Goal: Entertainment & Leisure: Browse casually

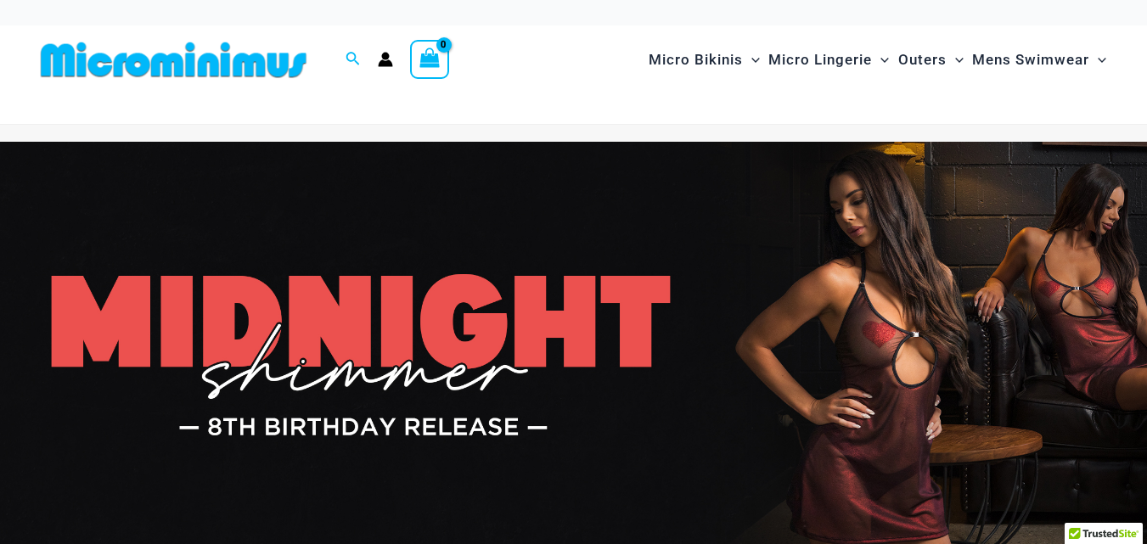
drag, startPoint x: 1279, startPoint y: 37, endPoint x: 1153, endPoint y: 85, distance: 135.5
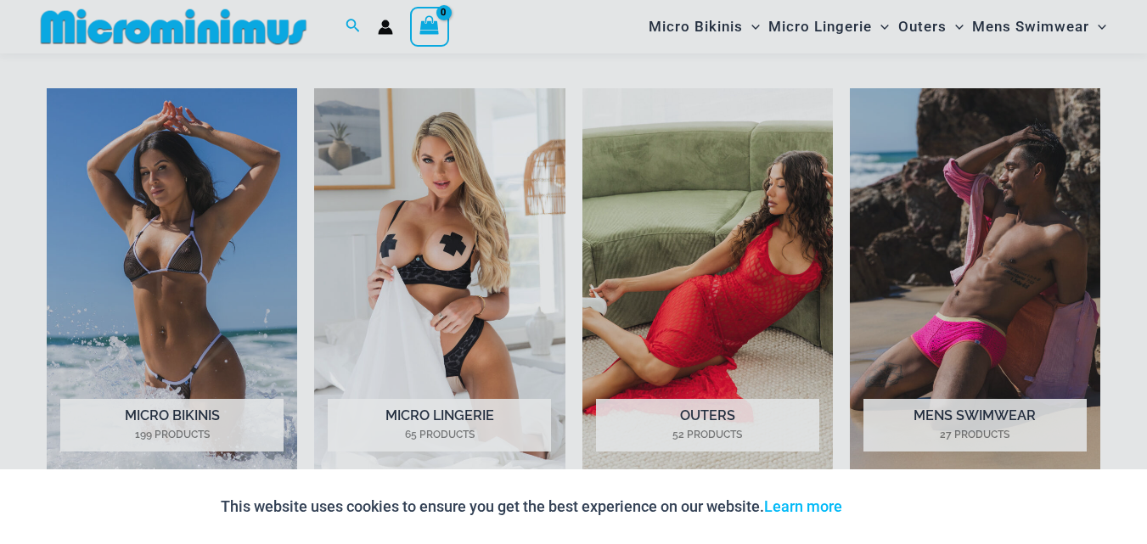
scroll to position [1194, 0]
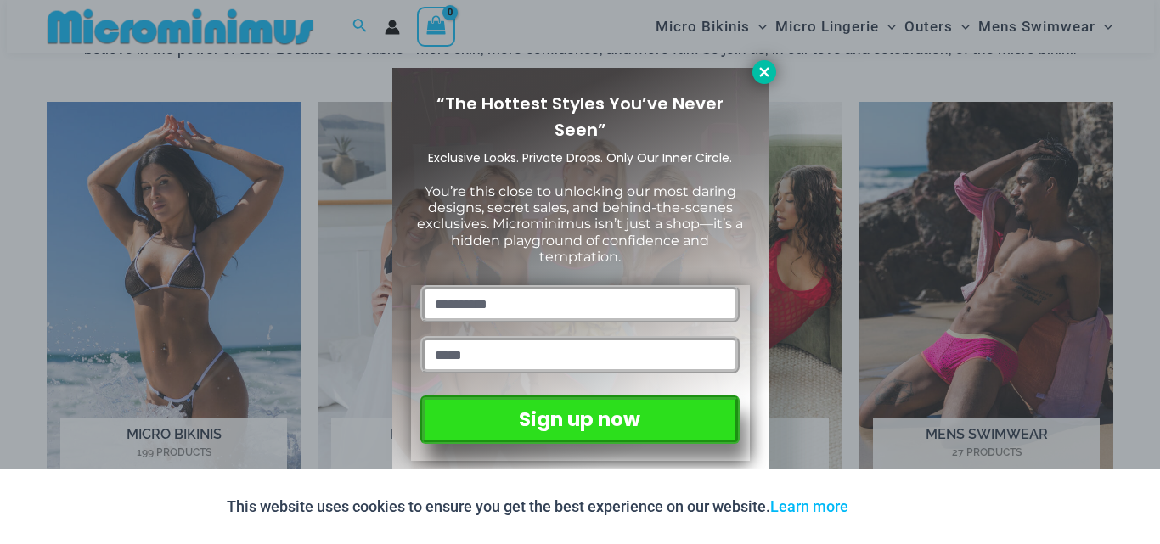
click at [762, 77] on icon at bounding box center [764, 72] width 15 height 15
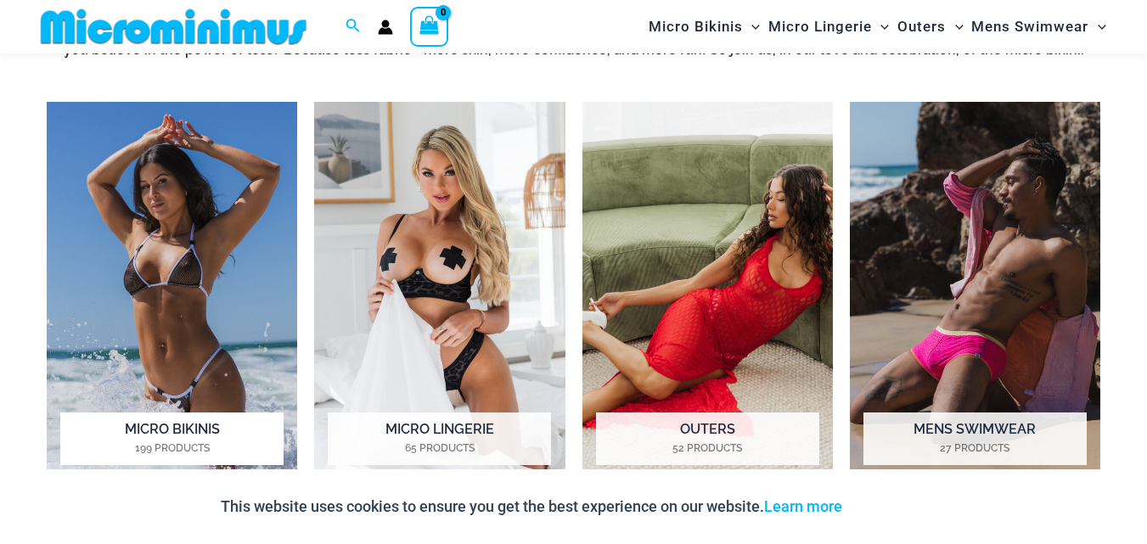
click at [183, 325] on img "Visit product category Micro Bikinis" at bounding box center [172, 296] width 251 height 388
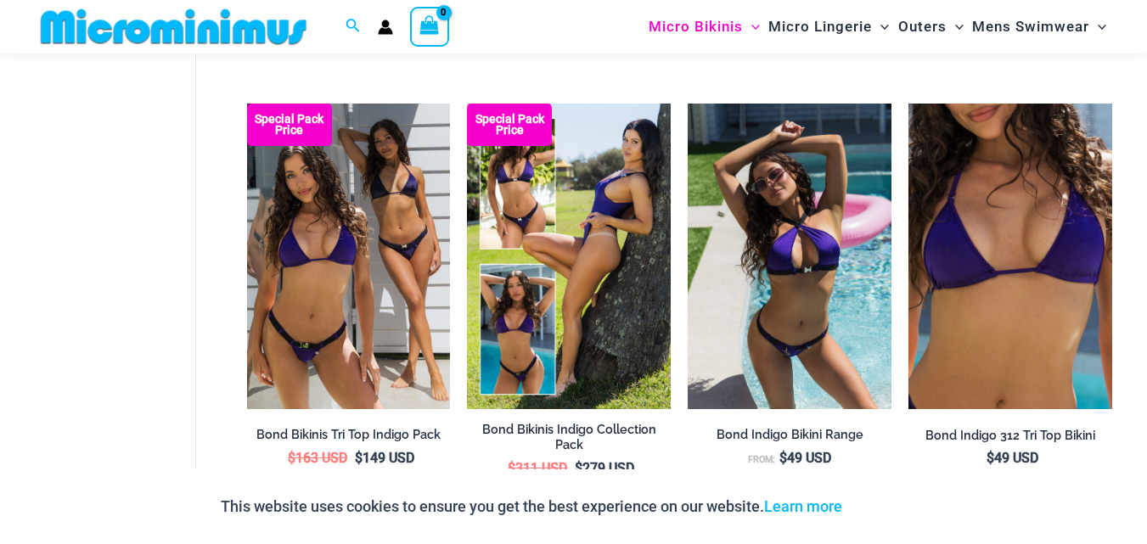
scroll to position [546, 0]
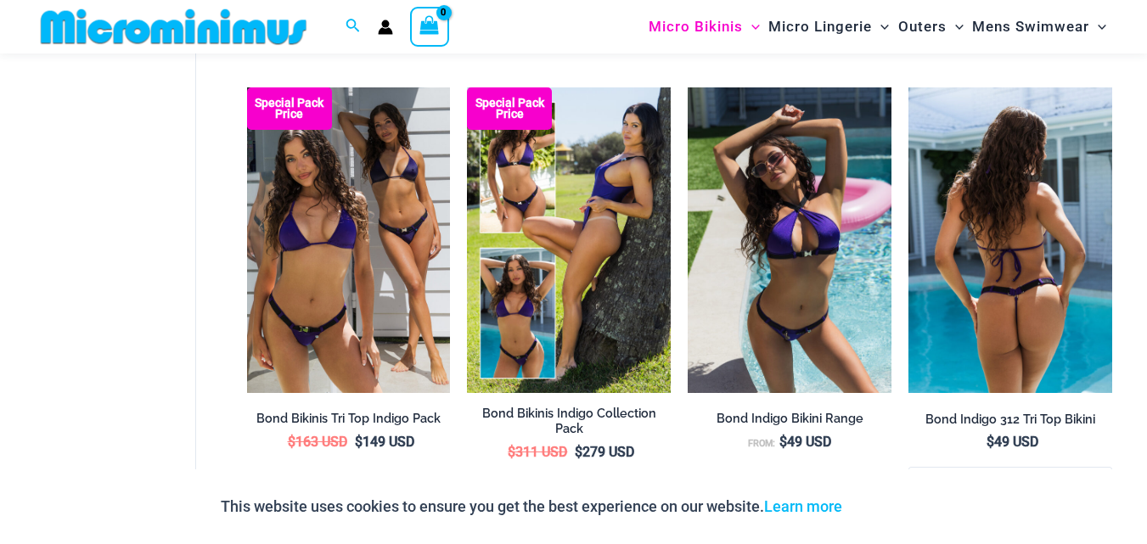
click at [999, 229] on img at bounding box center [1011, 240] width 204 height 306
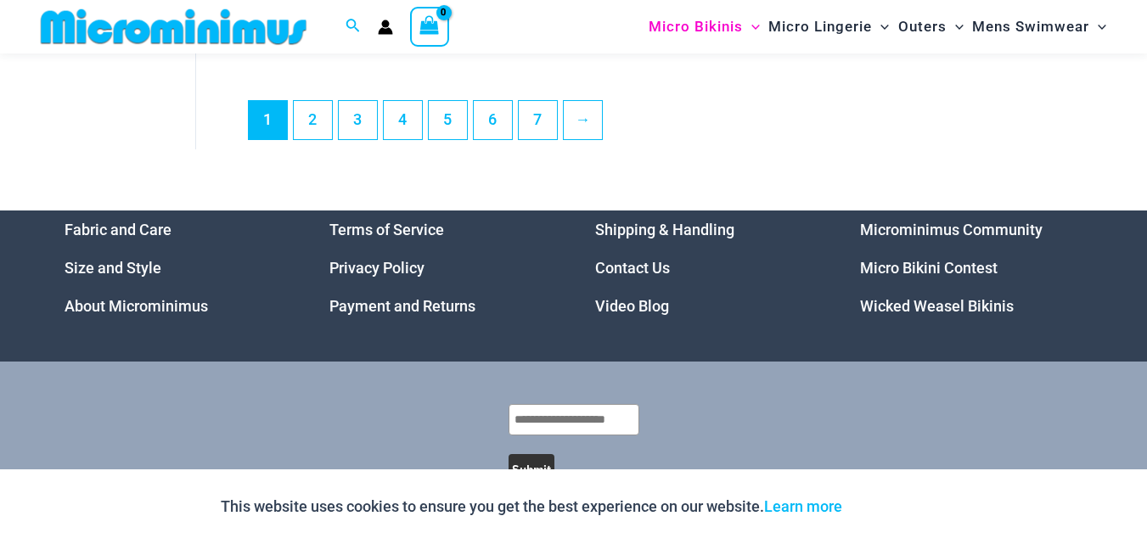
scroll to position [4375, 0]
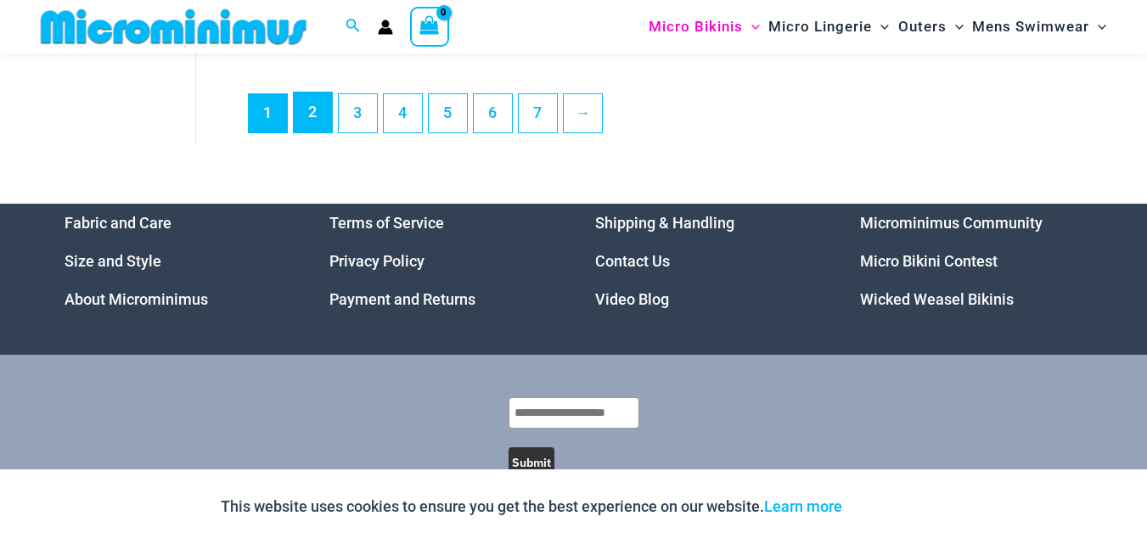
click at [297, 133] on link "2" at bounding box center [313, 113] width 38 height 40
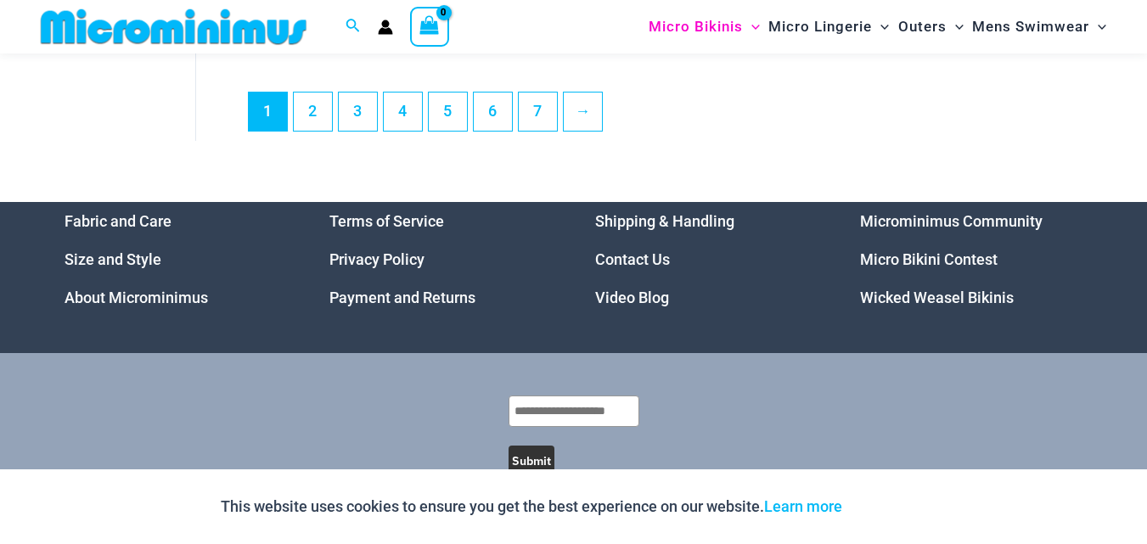
click at [632, 307] on link "Video Blog" at bounding box center [632, 298] width 74 height 18
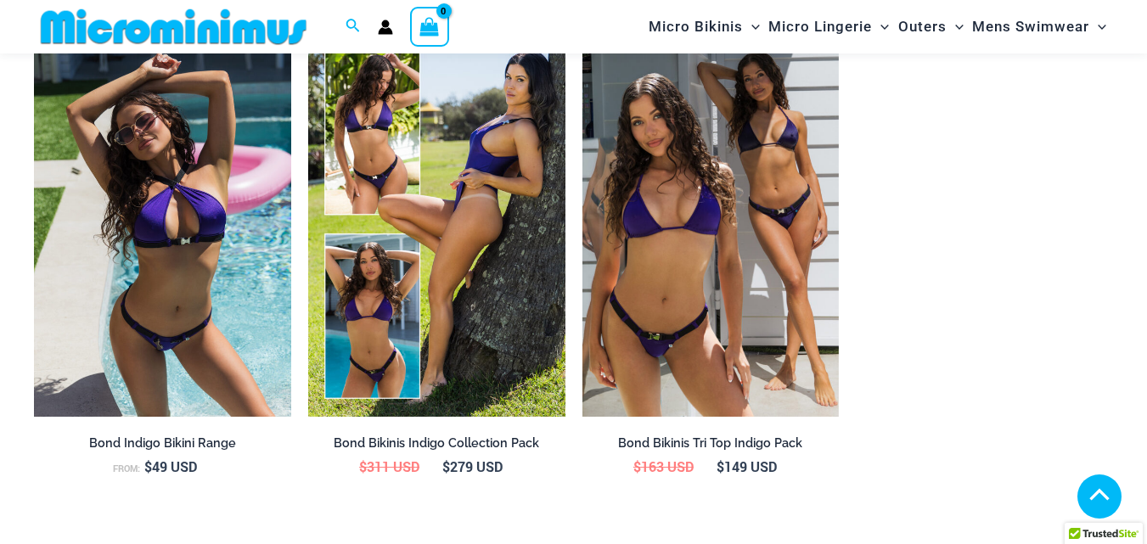
scroll to position [961, 0]
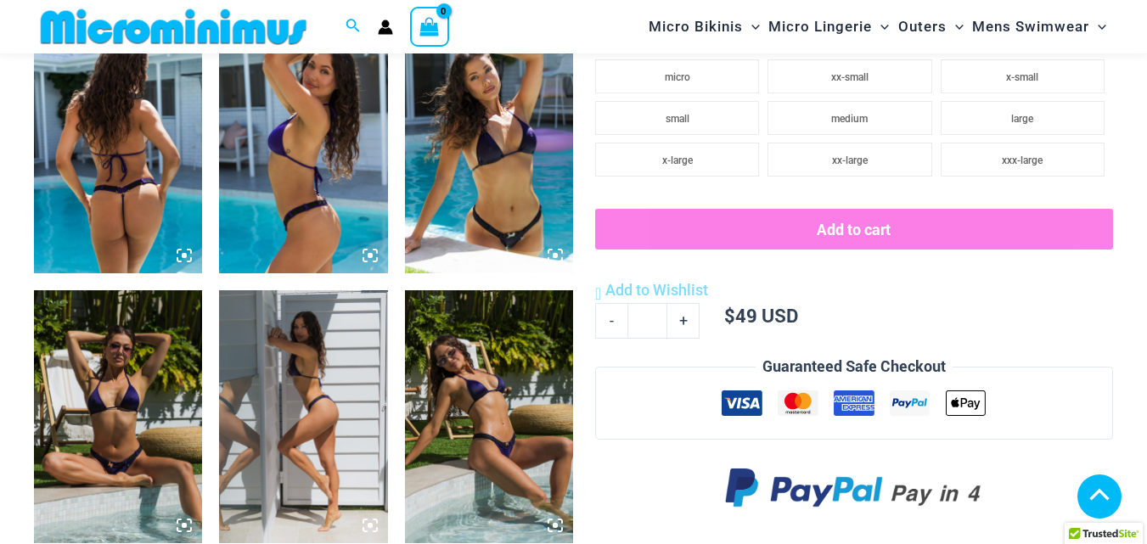
click at [181, 248] on icon at bounding box center [184, 255] width 15 height 15
click at [158, 150] on img at bounding box center [118, 147] width 168 height 253
click at [183, 253] on icon at bounding box center [184, 255] width 5 height 5
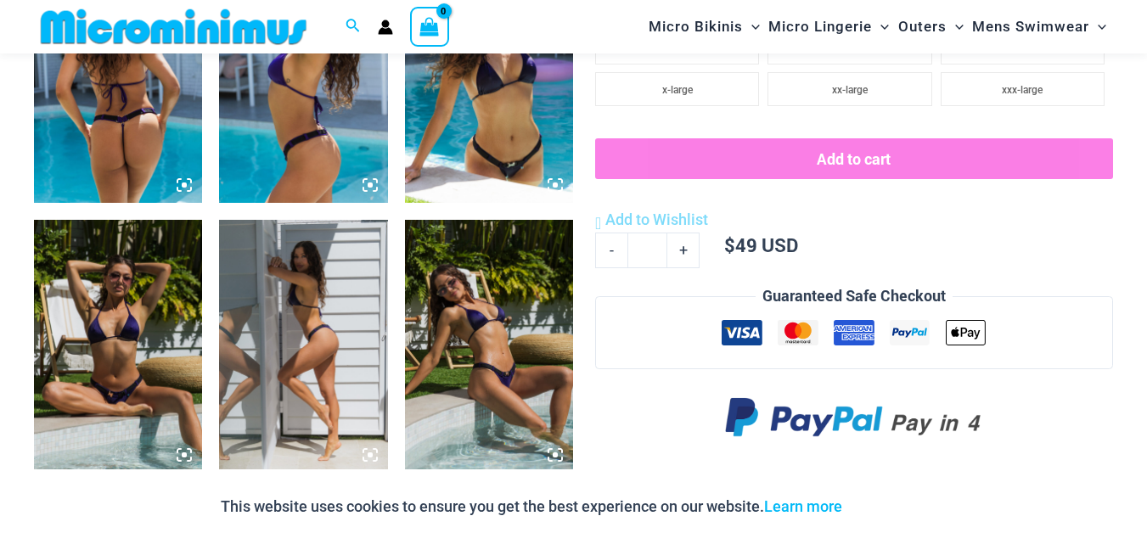
click at [187, 189] on icon at bounding box center [184, 185] width 15 height 15
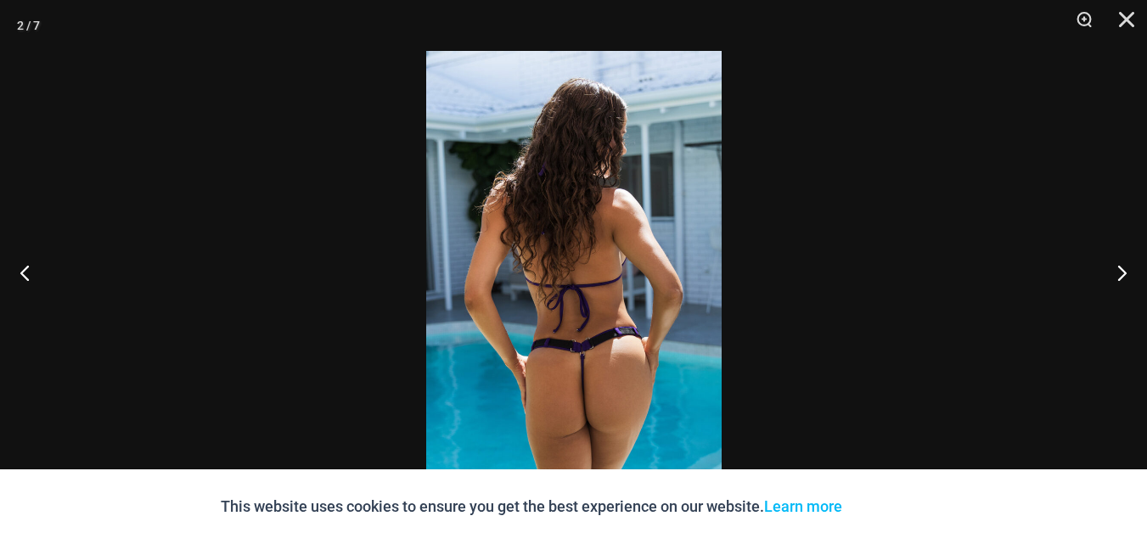
click at [589, 268] on img at bounding box center [574, 272] width 296 height 443
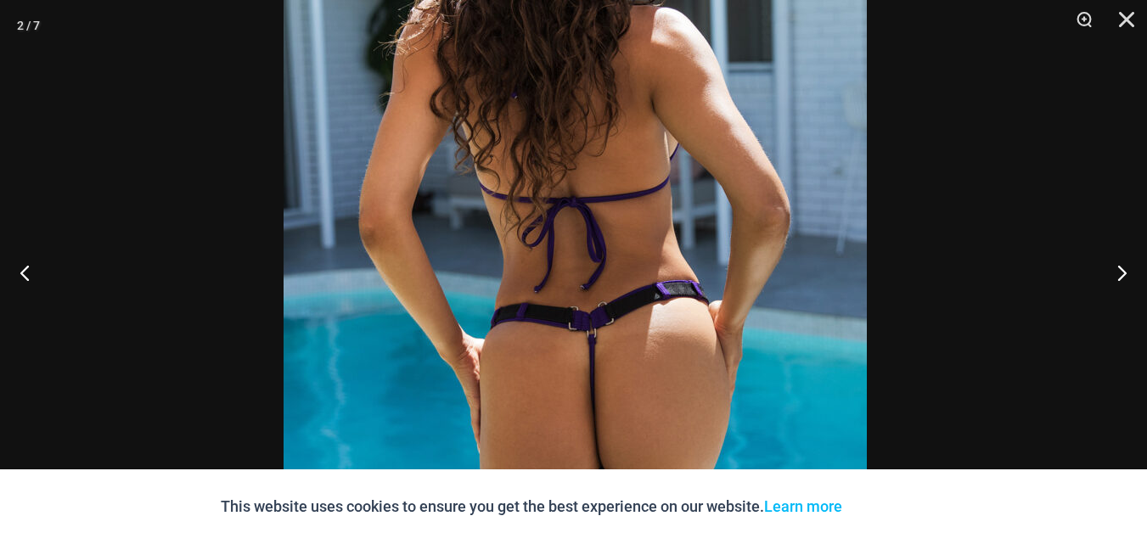
click at [606, 116] on img at bounding box center [576, 172] width 584 height 875
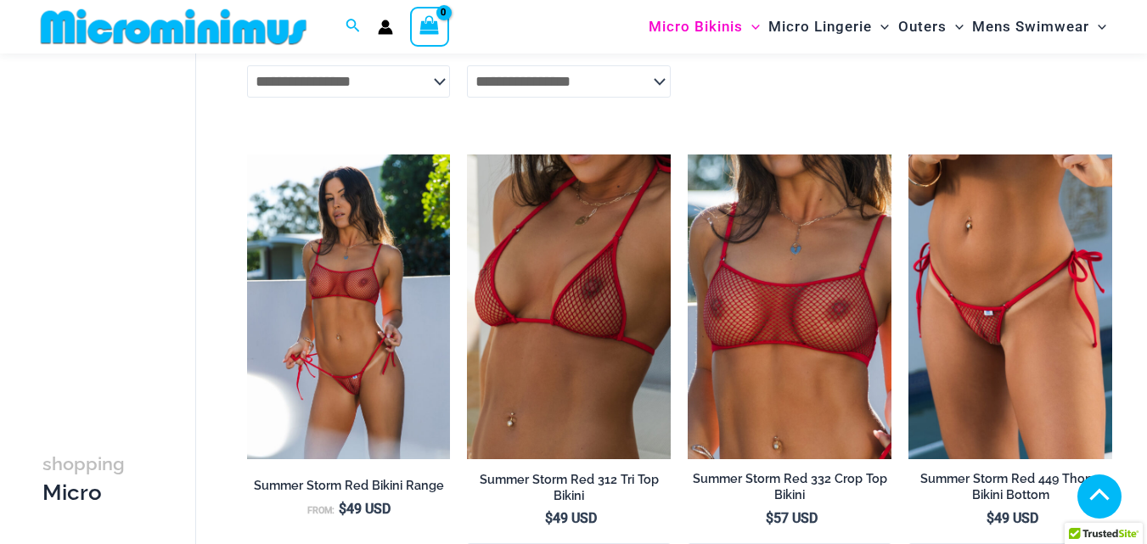
scroll to position [2441, 0]
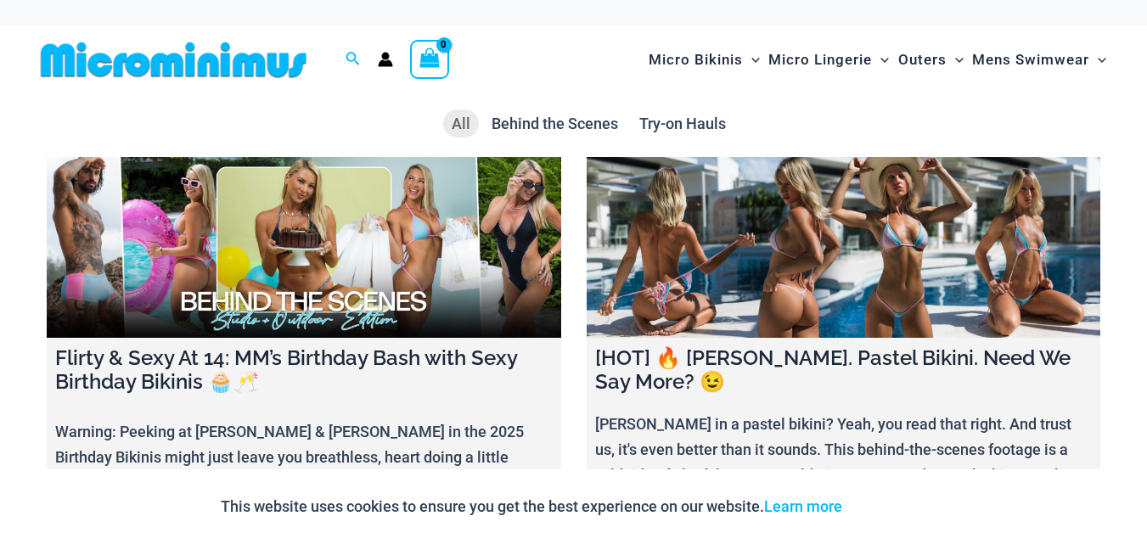
click at [793, 251] on link at bounding box center [844, 247] width 515 height 180
click at [788, 318] on link at bounding box center [844, 247] width 515 height 180
click at [243, 307] on link at bounding box center [304, 247] width 515 height 180
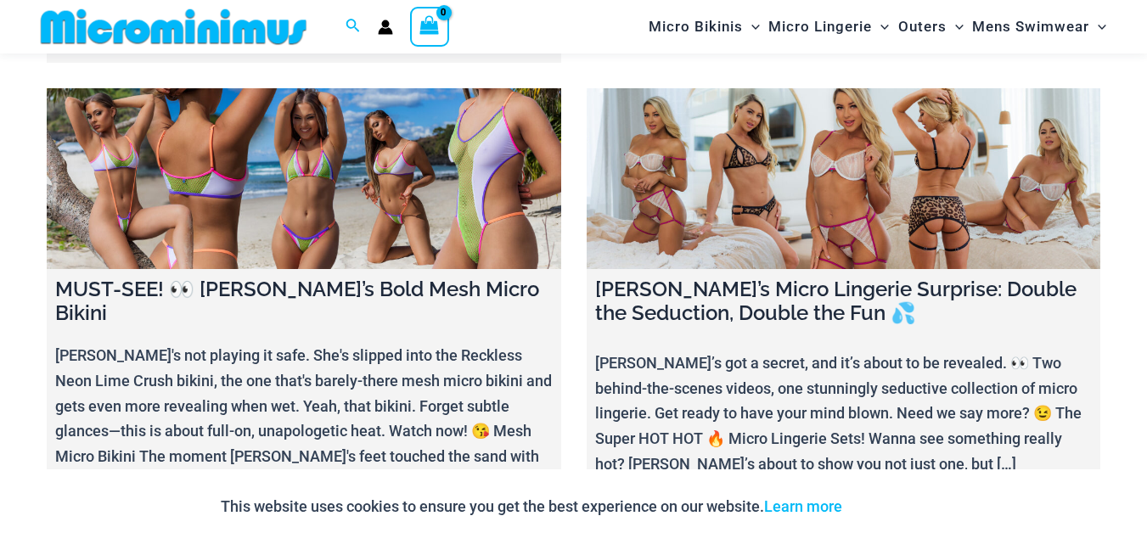
scroll to position [973, 0]
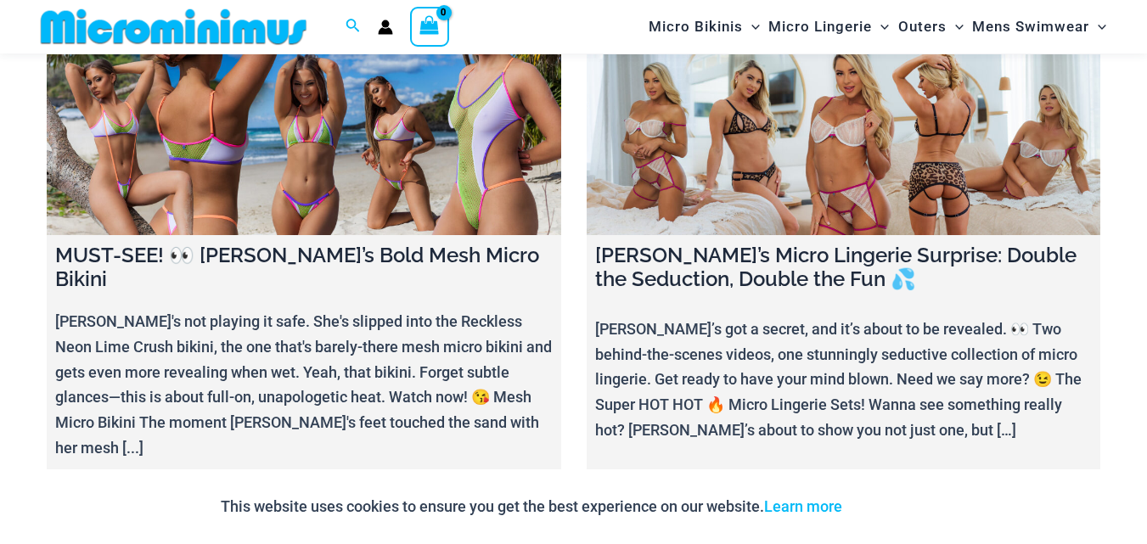
click at [245, 235] on div "MUST-SEE! 👀 [PERSON_NAME]’s Bold Mesh Micro Bikini [PERSON_NAME]'s not playing …" at bounding box center [304, 364] width 515 height 259
click at [245, 247] on h4 "MUST-SEE! 👀 Jadey’s Bold Mesh Micro Bikini" at bounding box center [304, 268] width 498 height 49
click at [265, 182] on link at bounding box center [304, 144] width 515 height 180
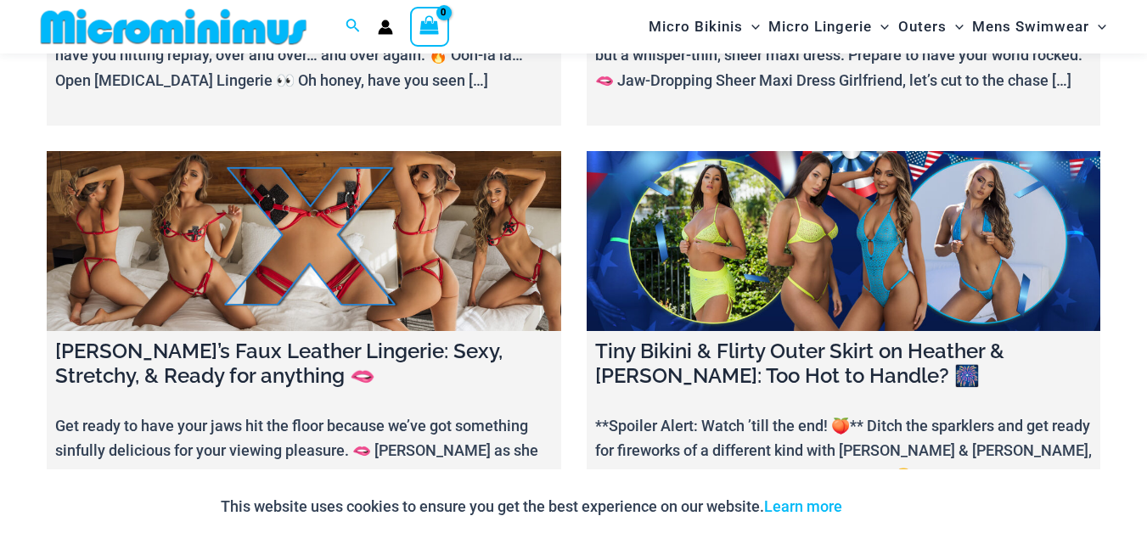
scroll to position [2269, 0]
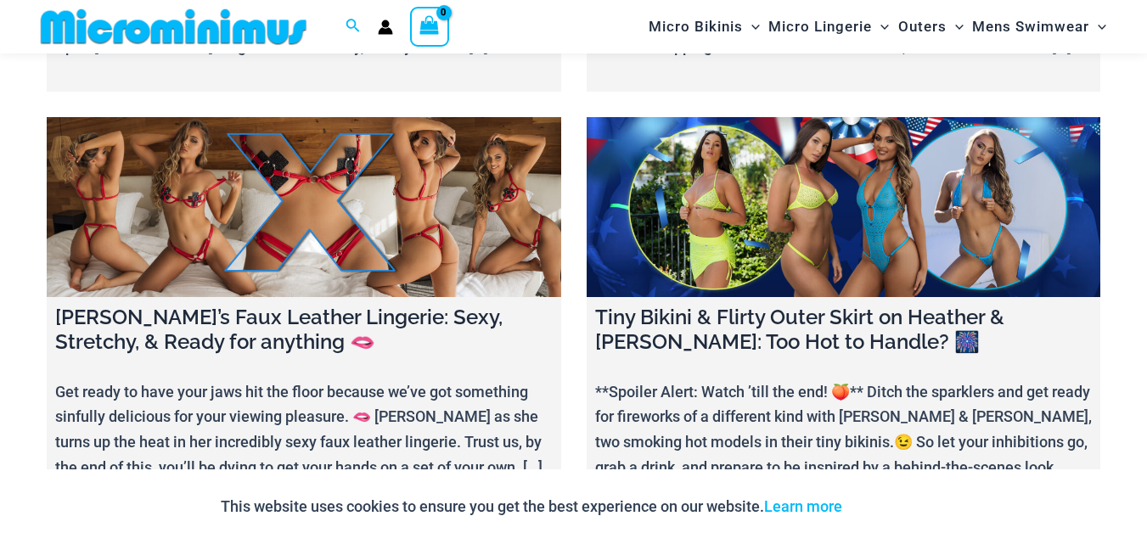
click at [296, 168] on link at bounding box center [304, 207] width 515 height 180
click at [702, 211] on link at bounding box center [844, 207] width 515 height 180
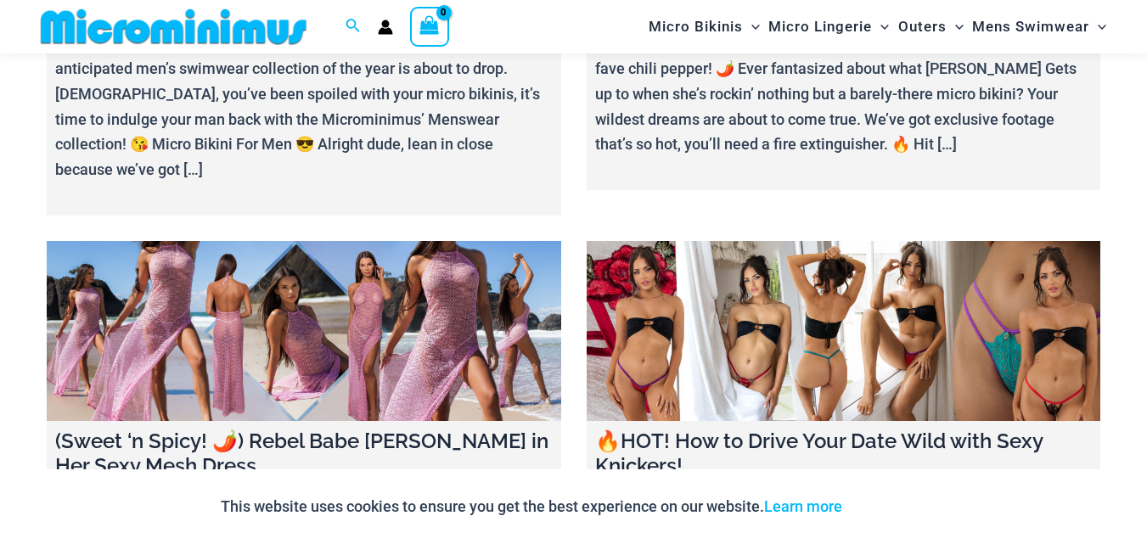
scroll to position [3098, 0]
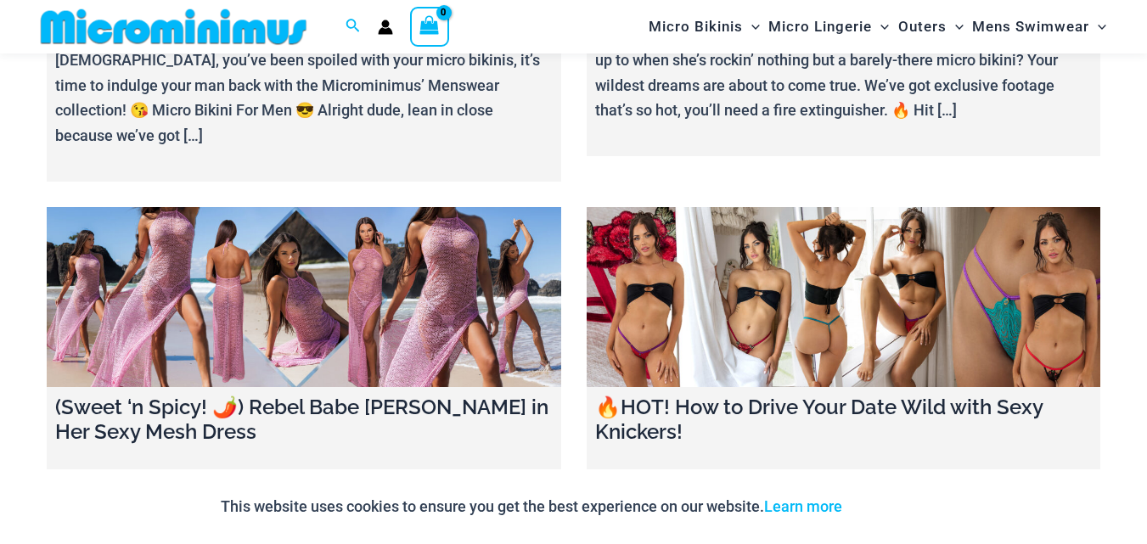
click at [849, 207] on link at bounding box center [844, 297] width 515 height 180
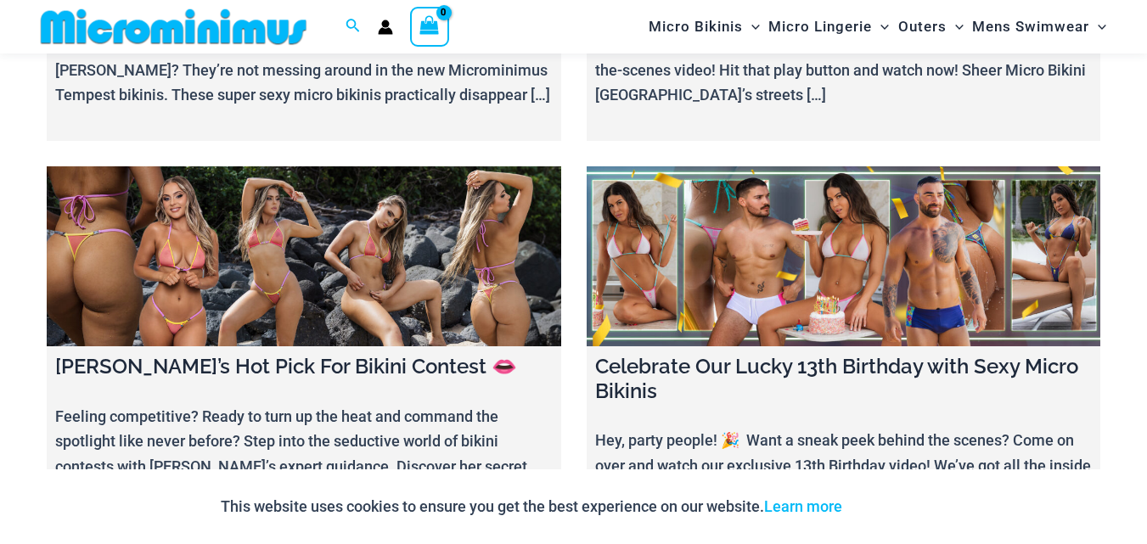
scroll to position [4461, 0]
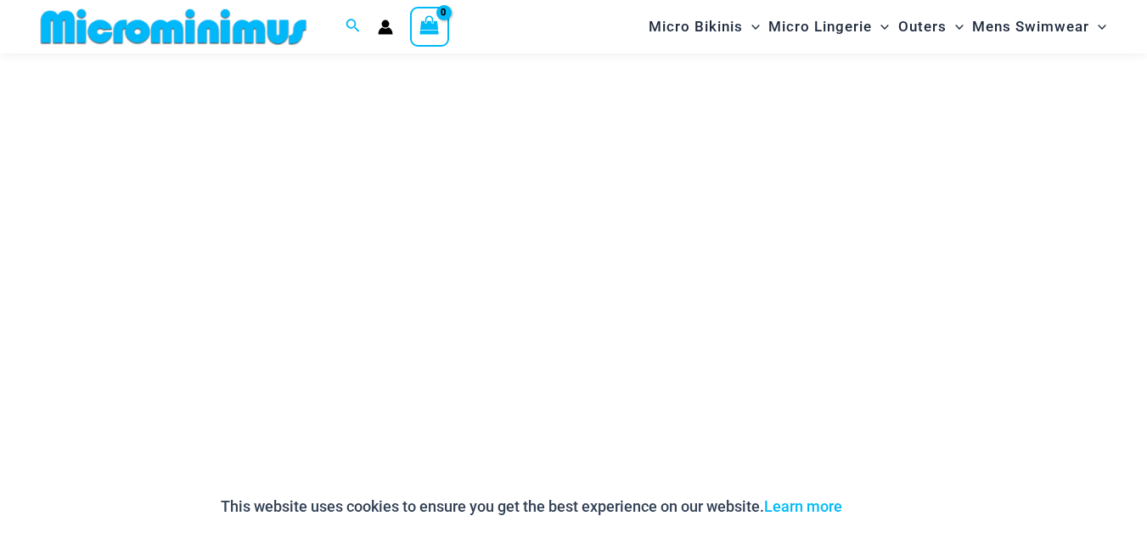
scroll to position [281, 0]
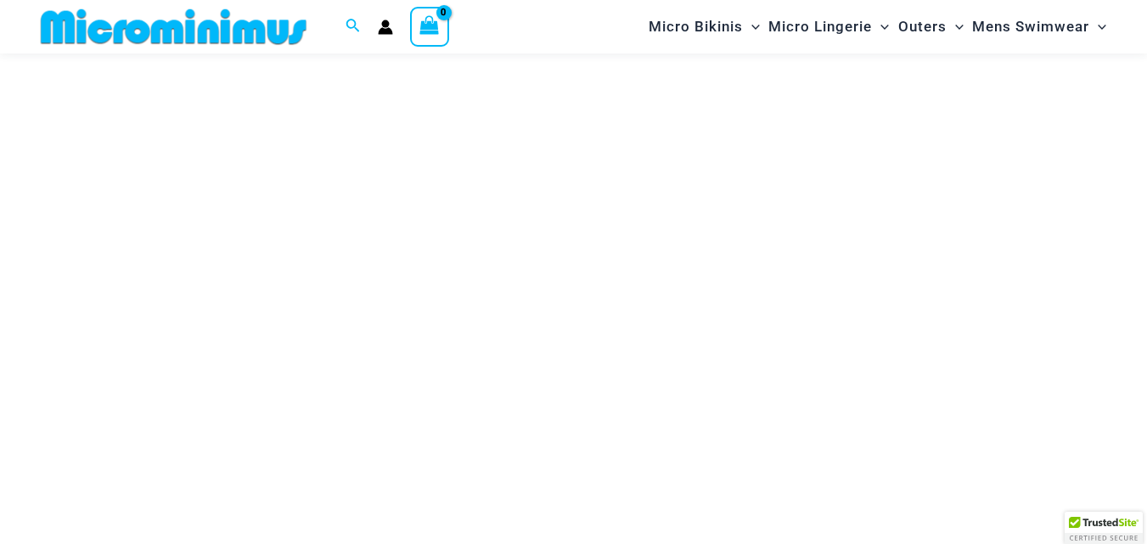
scroll to position [206, 0]
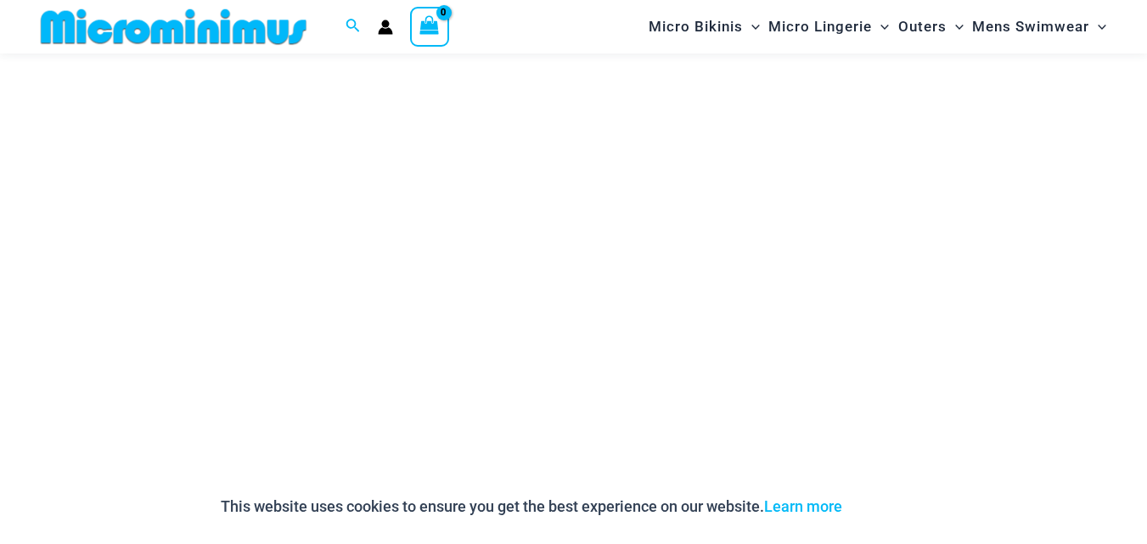
scroll to position [290, 0]
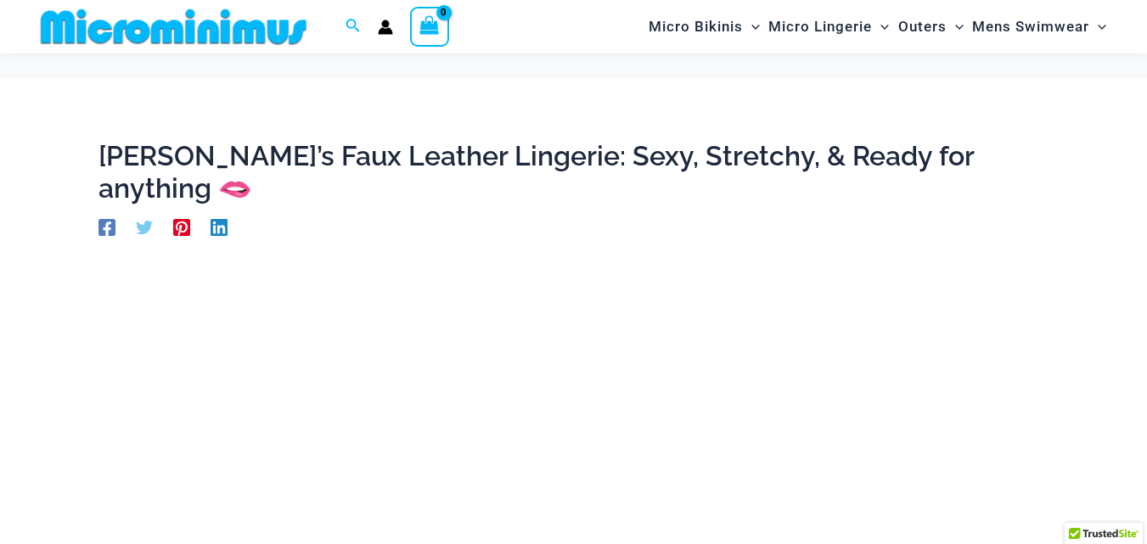
scroll to position [163, 0]
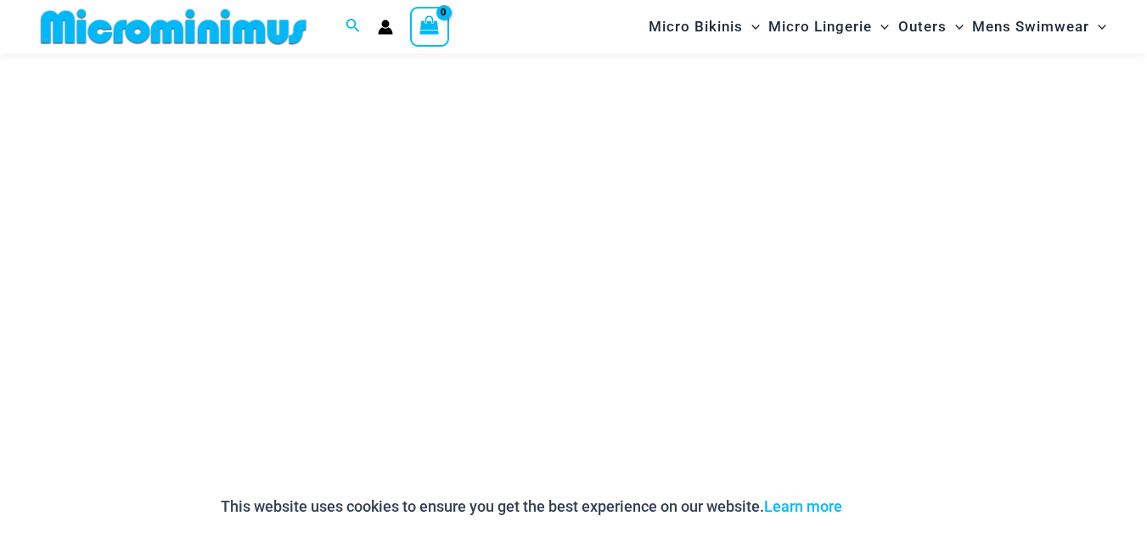
scroll to position [259, 0]
